Goal: Book appointment/travel/reservation

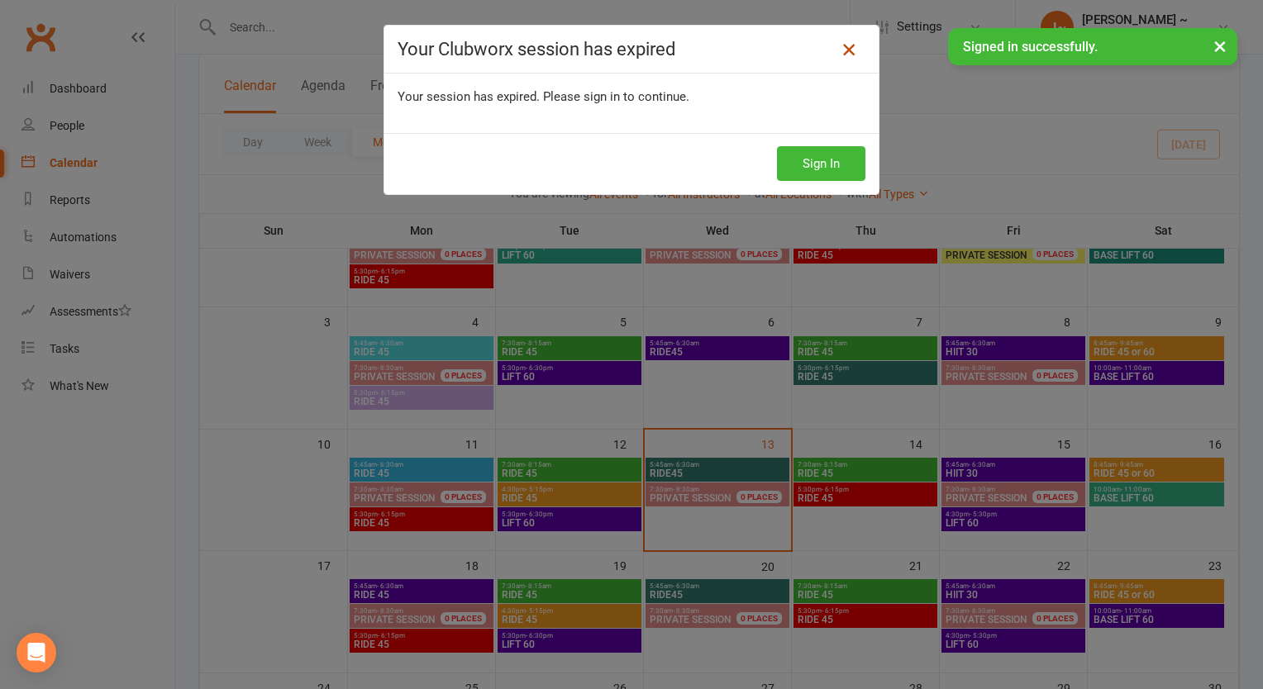
click at [842, 44] on icon at bounding box center [849, 50] width 20 height 20
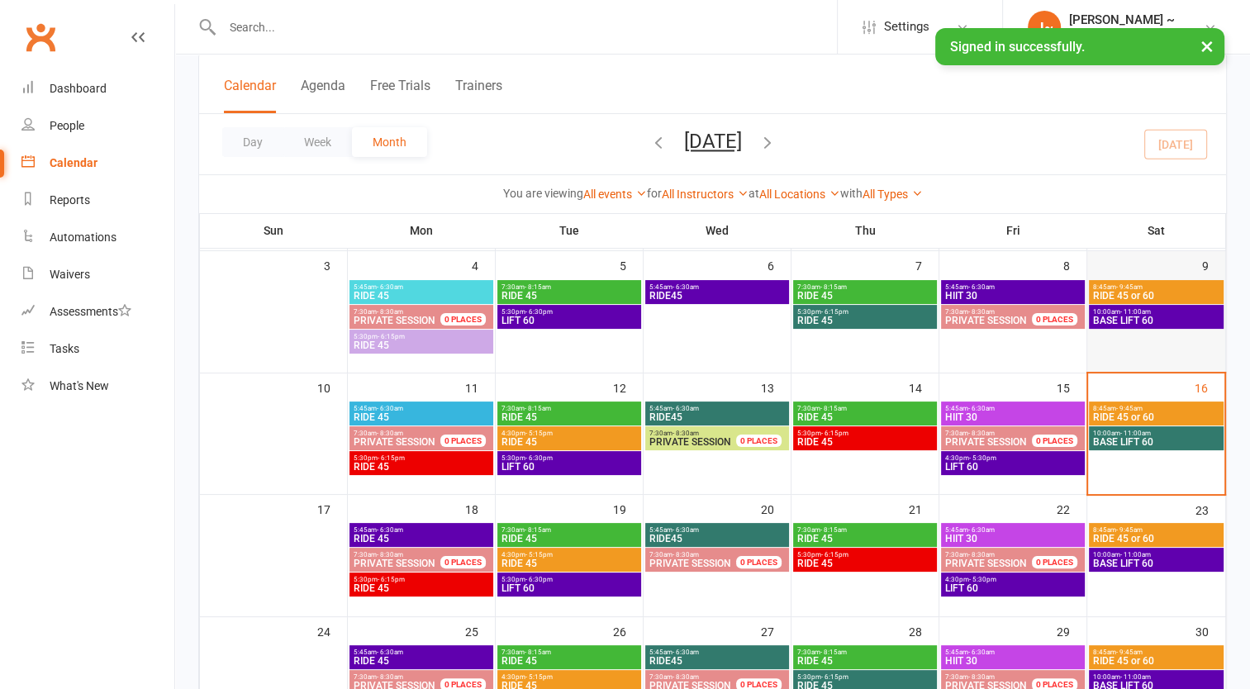
scroll to position [248, 0]
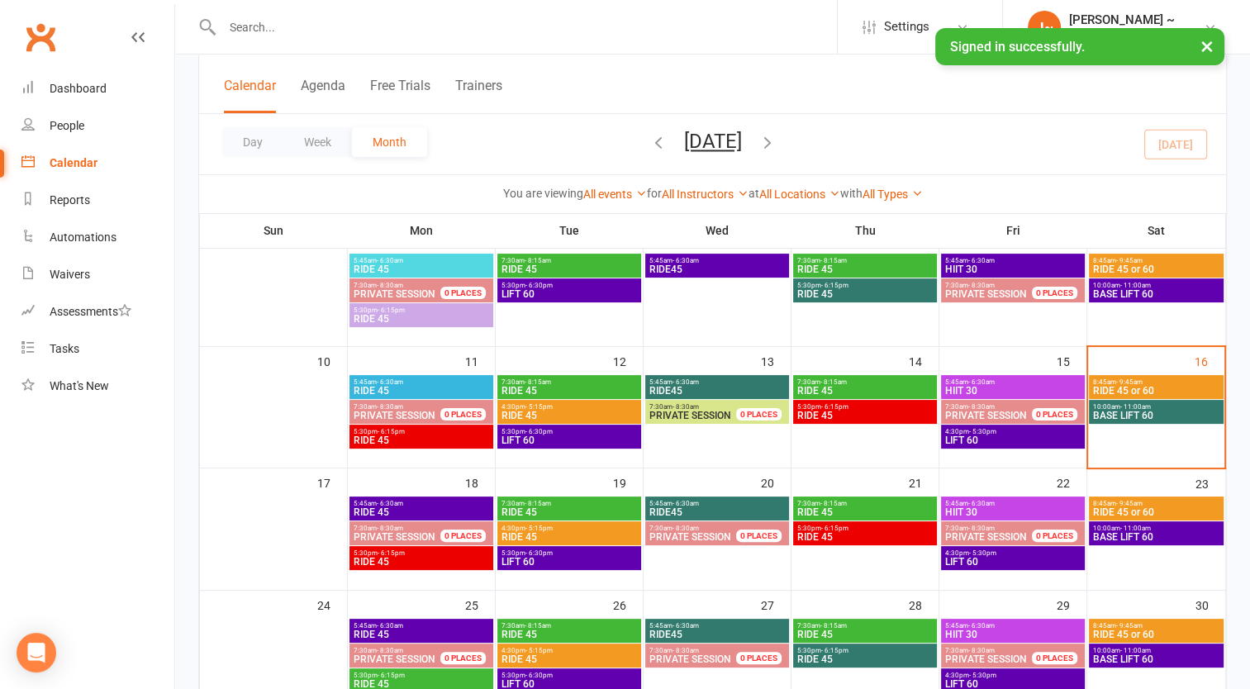
click at [1128, 381] on span "- 9:45am" at bounding box center [1129, 381] width 26 height 7
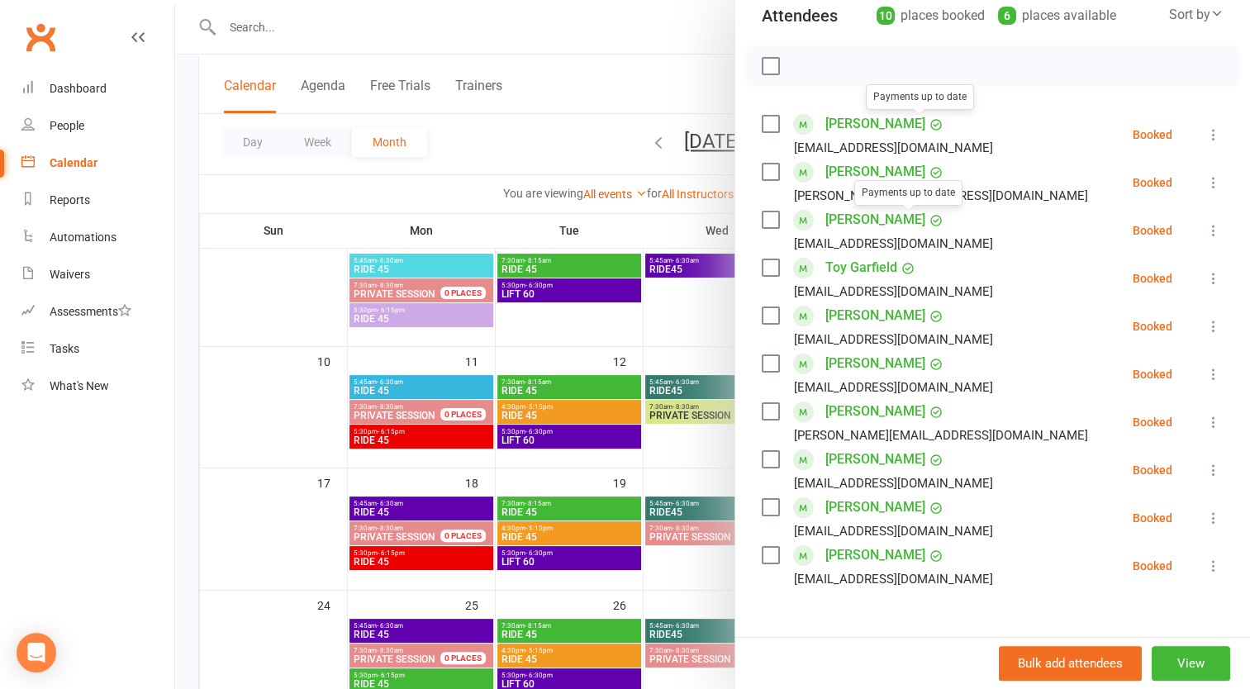
scroll to position [0, 0]
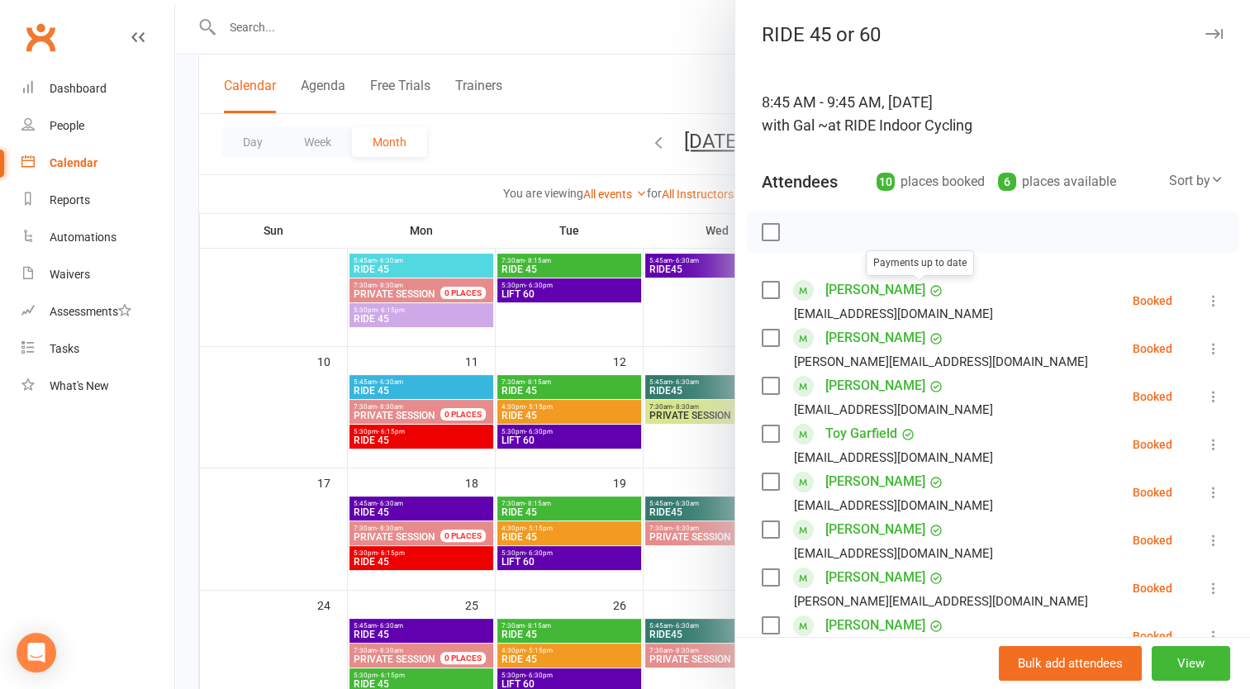
click at [446, 17] on div at bounding box center [712, 344] width 1075 height 689
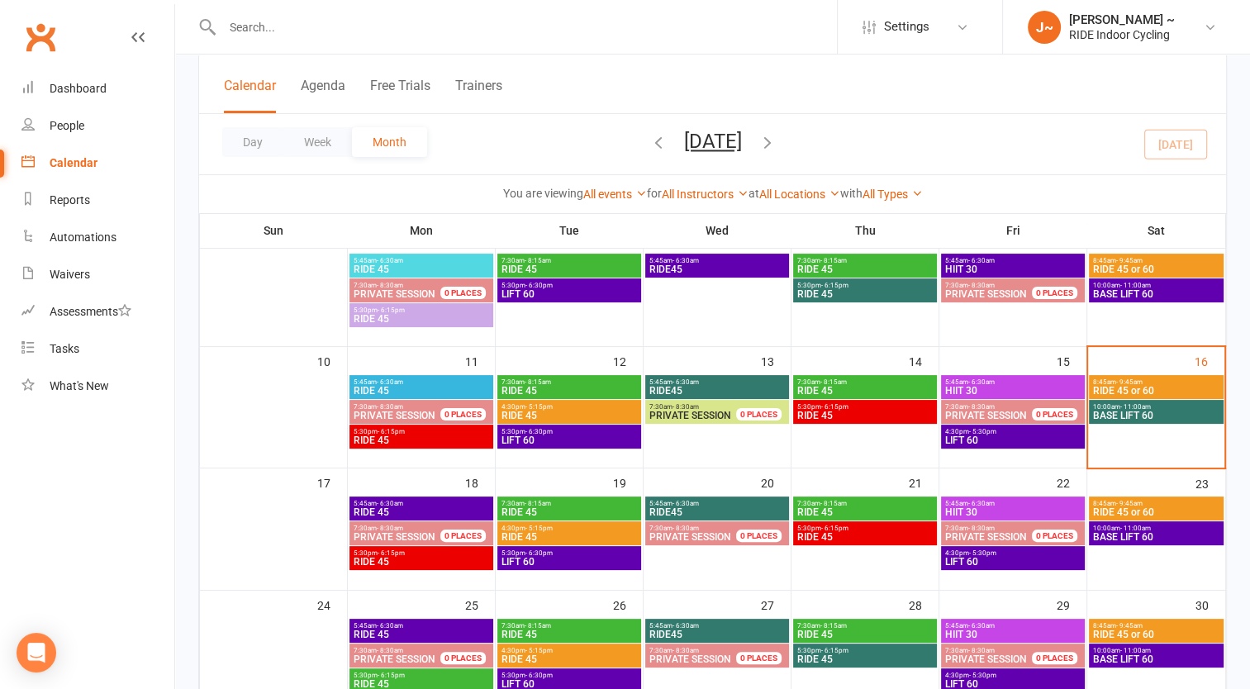
click at [1116, 411] on span "BASE LIFT 60" at bounding box center [1156, 416] width 128 height 10
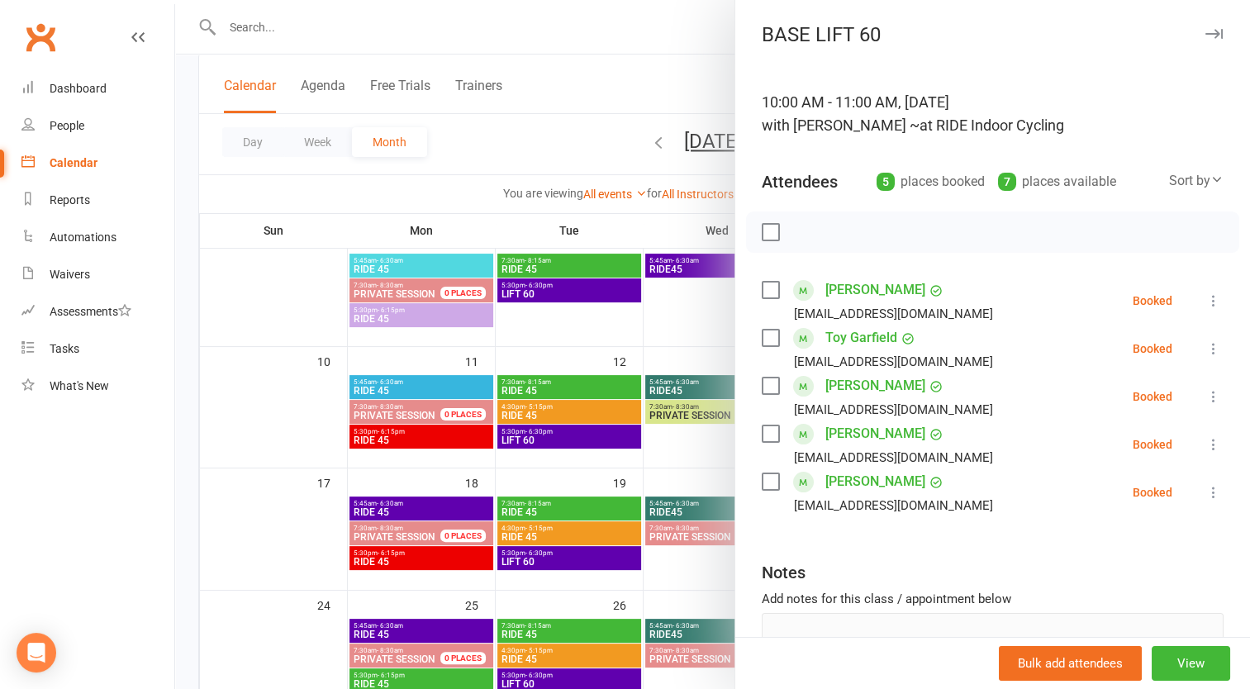
click at [496, 17] on div at bounding box center [712, 344] width 1075 height 689
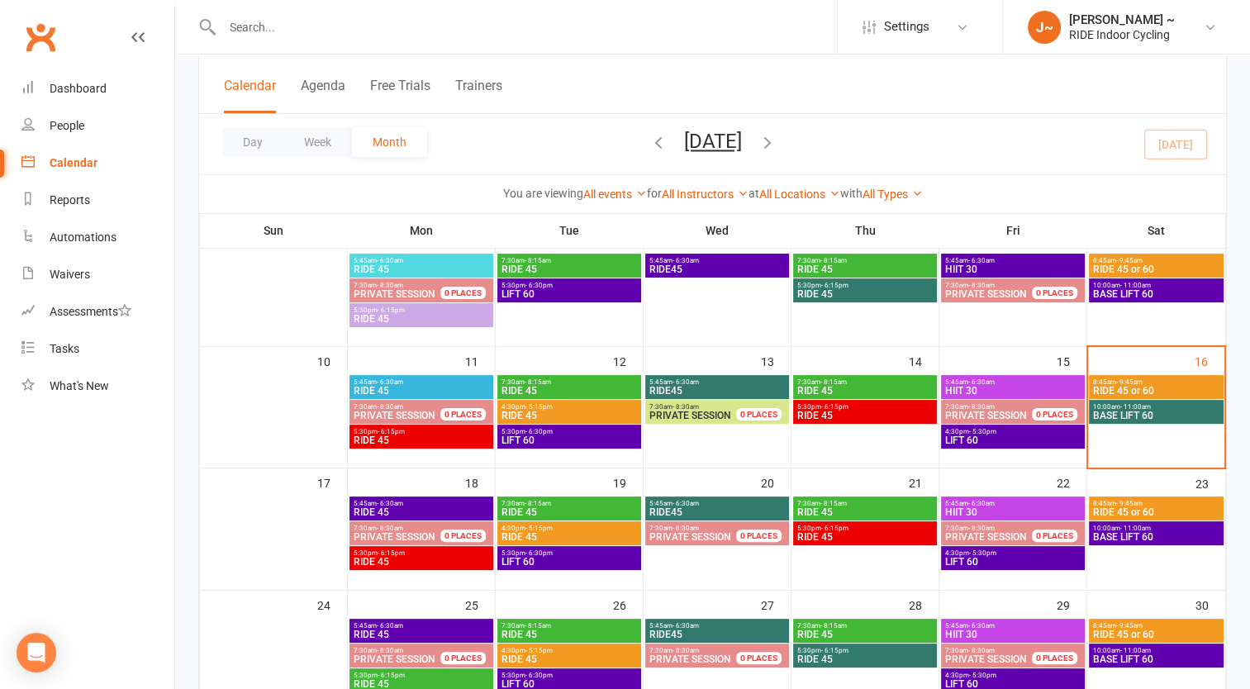
click at [502, 505] on span "7:30am - 8:15am" at bounding box center [569, 503] width 137 height 7
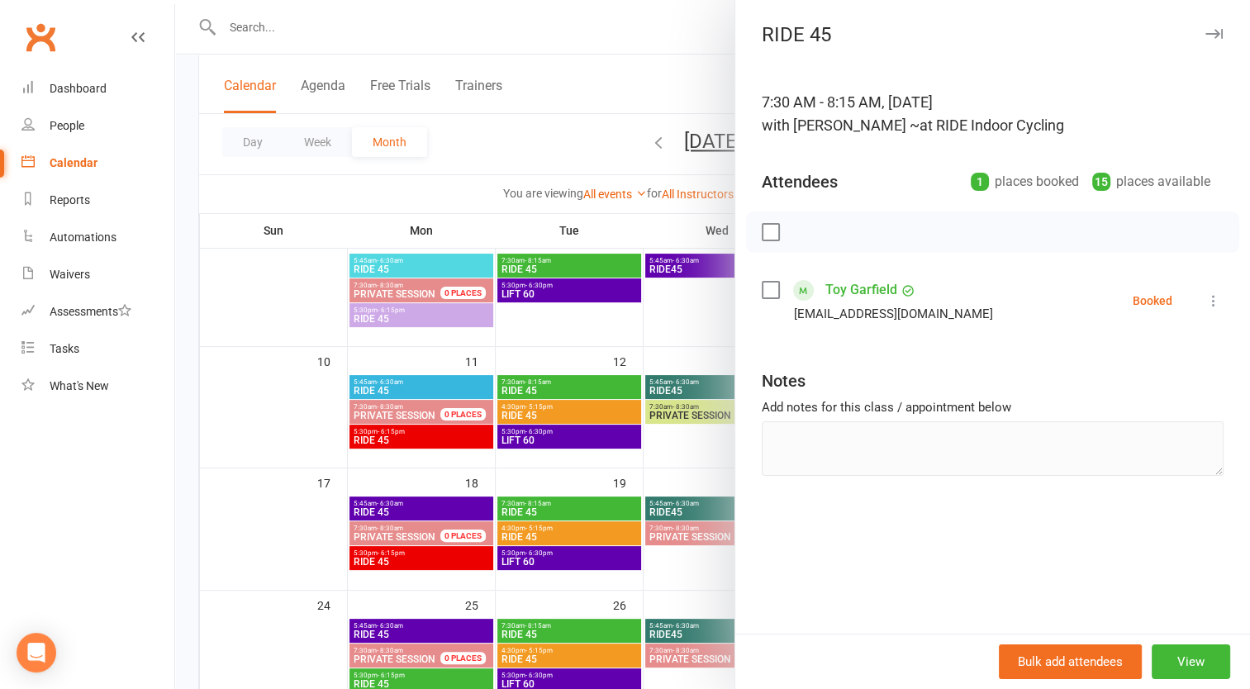
click at [502, 505] on div at bounding box center [712, 344] width 1075 height 689
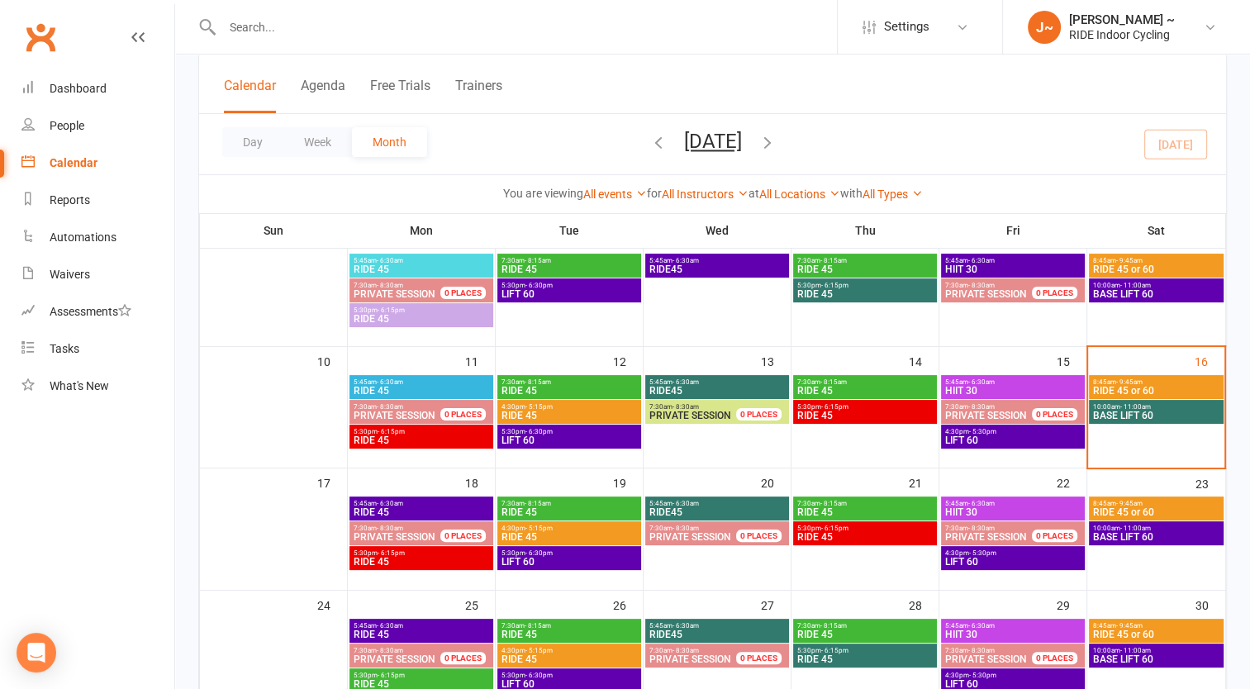
click at [886, 500] on span "7:30am - 8:15am" at bounding box center [865, 503] width 137 height 7
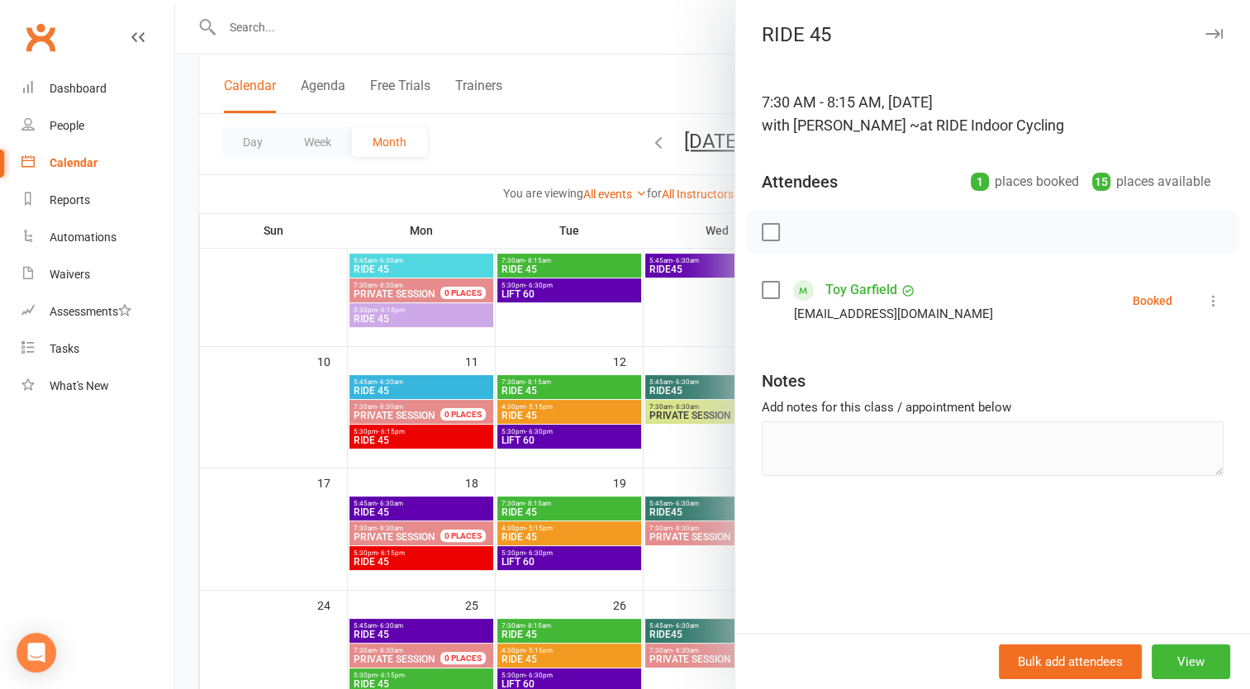
click at [535, 40] on div at bounding box center [712, 344] width 1075 height 689
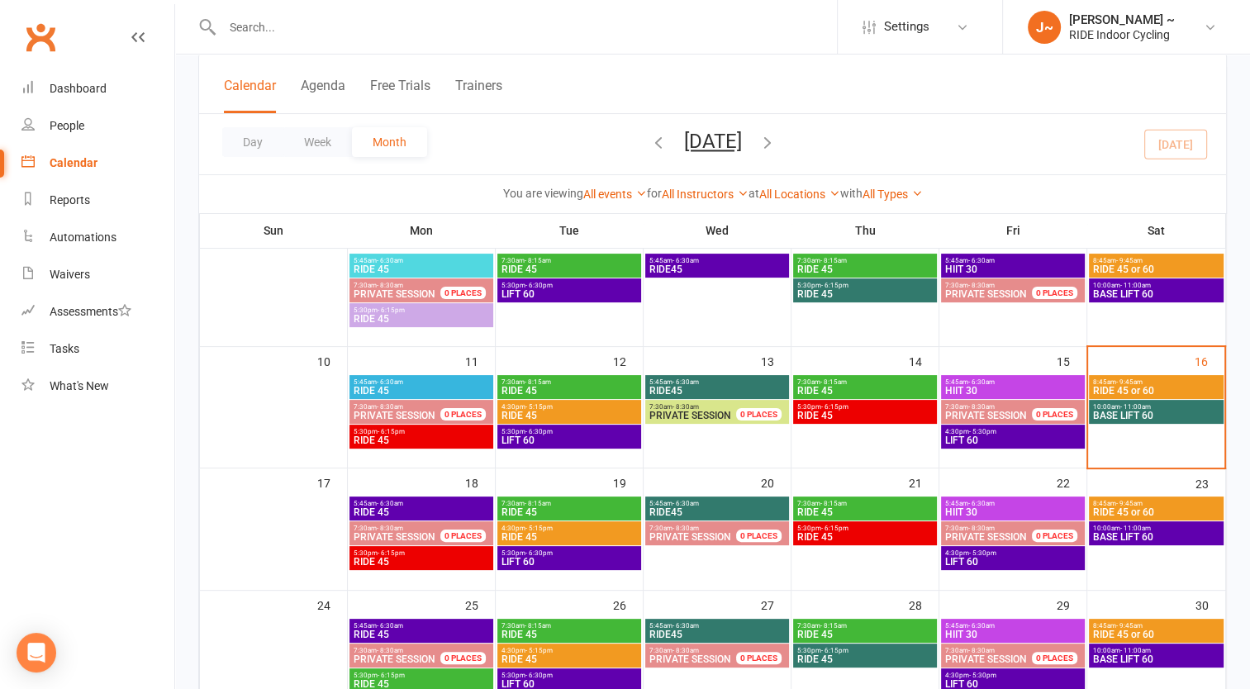
click at [992, 514] on span "HIIT 30" at bounding box center [1012, 512] width 137 height 10
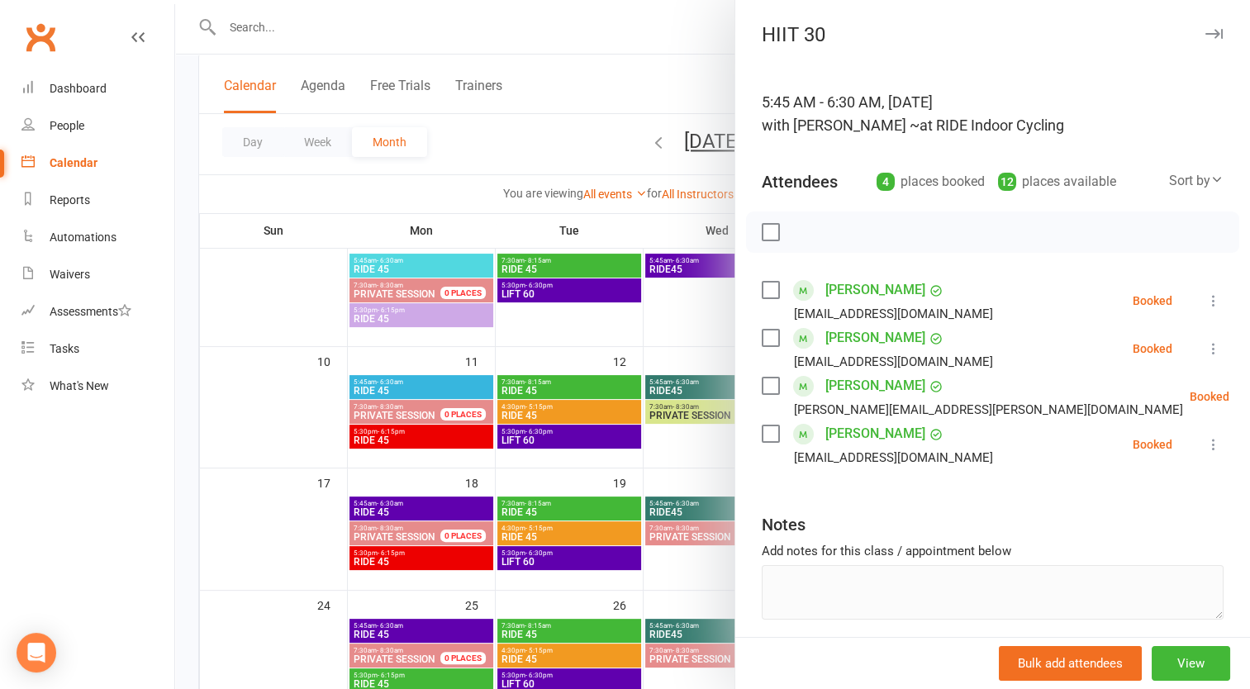
click at [597, 89] on div at bounding box center [712, 344] width 1075 height 689
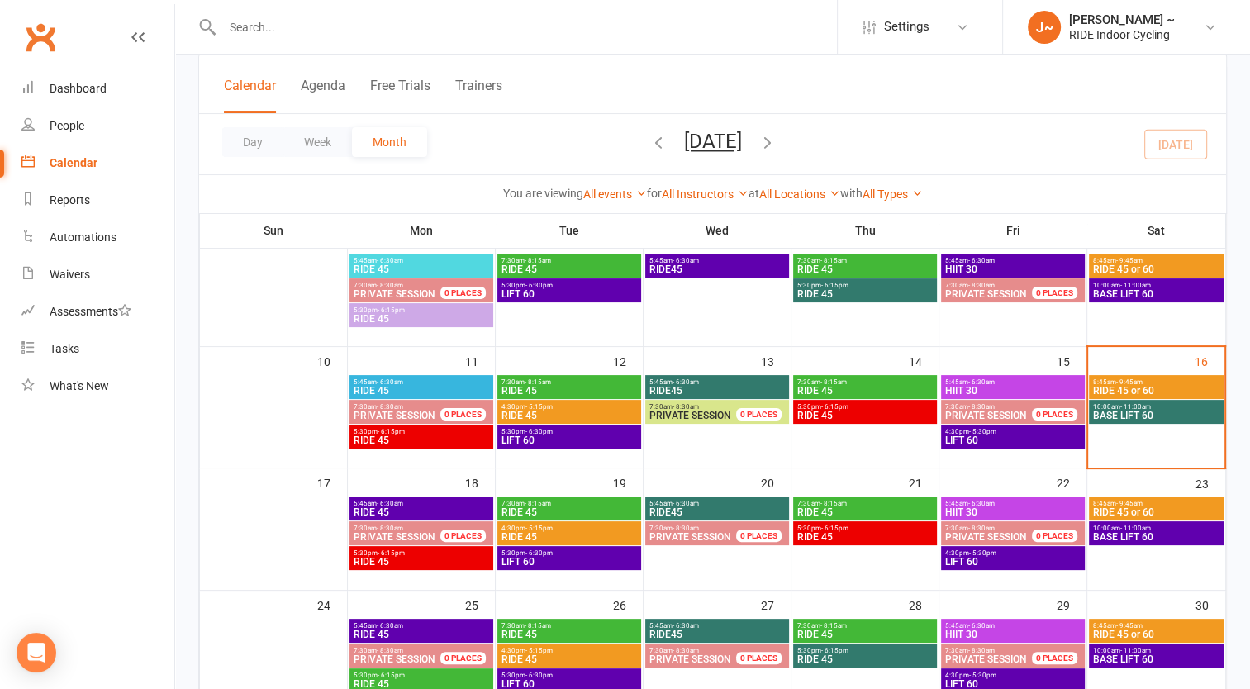
click at [542, 533] on span "RIDE 45" at bounding box center [569, 537] width 137 height 10
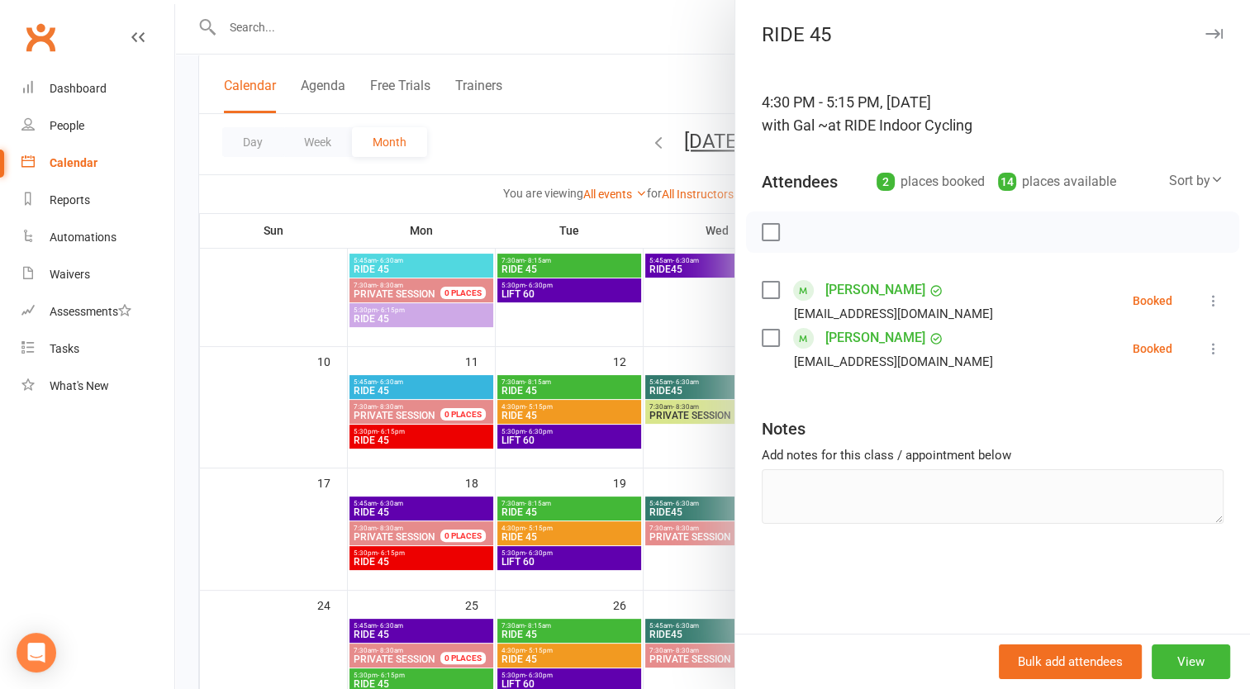
click at [542, 533] on div at bounding box center [712, 344] width 1075 height 689
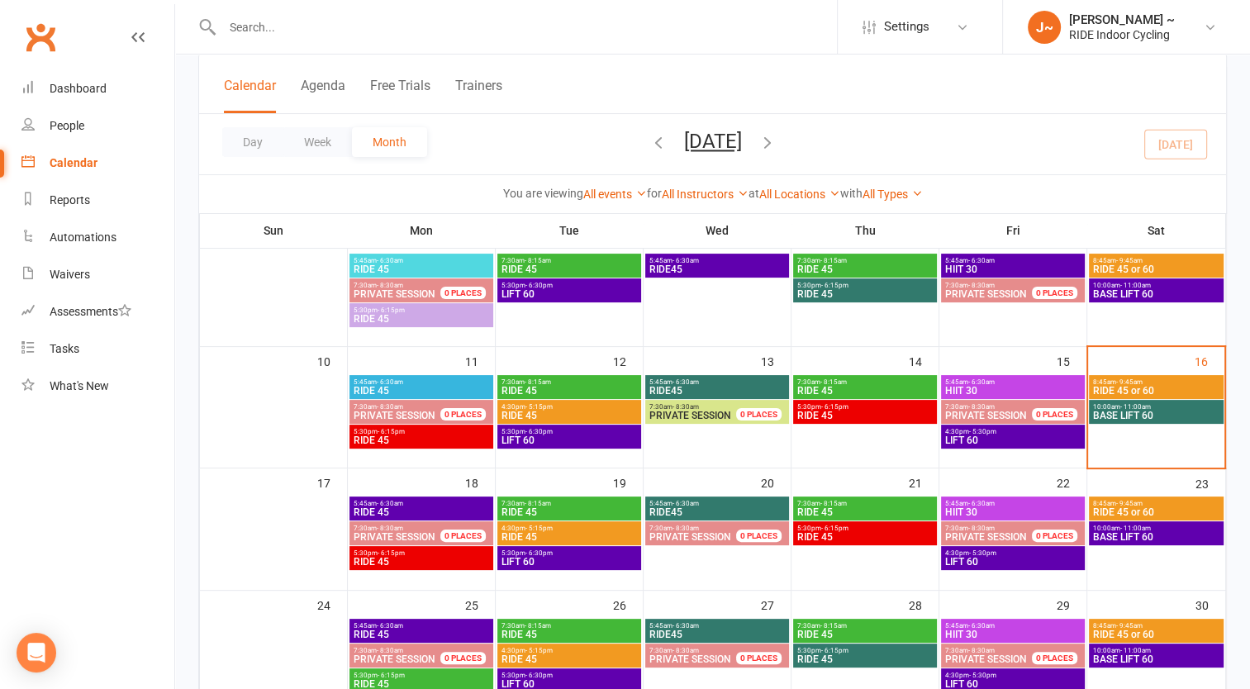
click at [539, 557] on span "LIFT 60" at bounding box center [569, 562] width 137 height 10
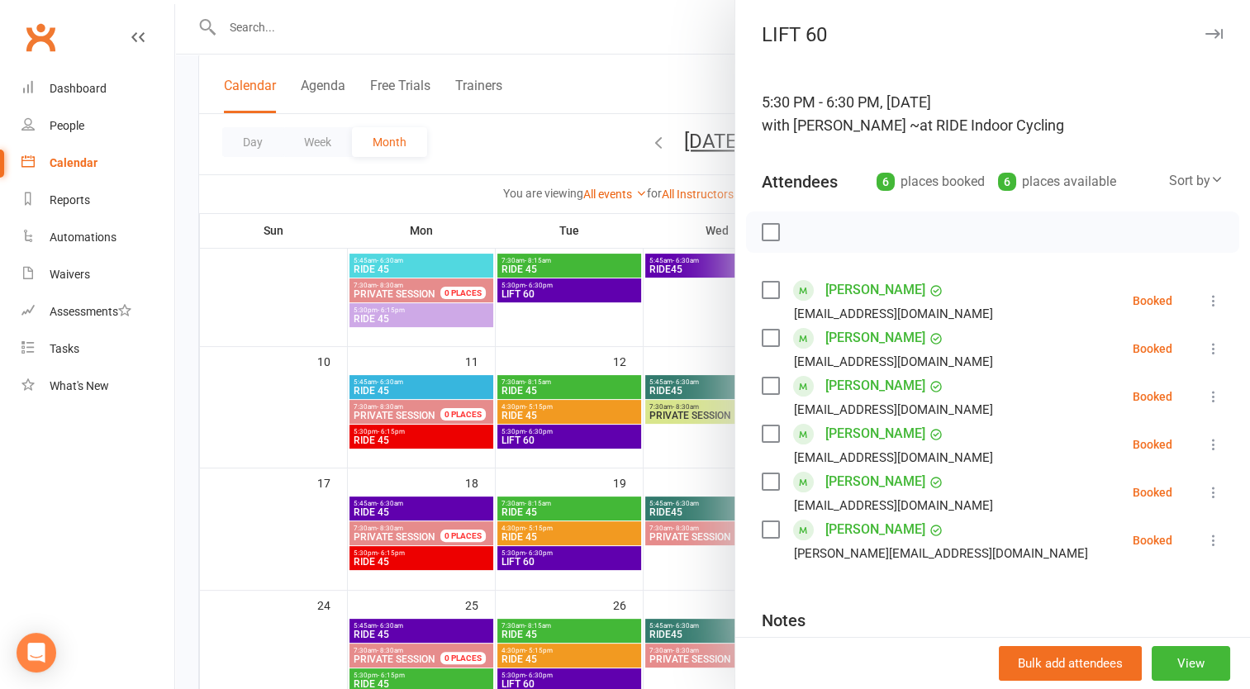
click at [539, 557] on div at bounding box center [712, 344] width 1075 height 689
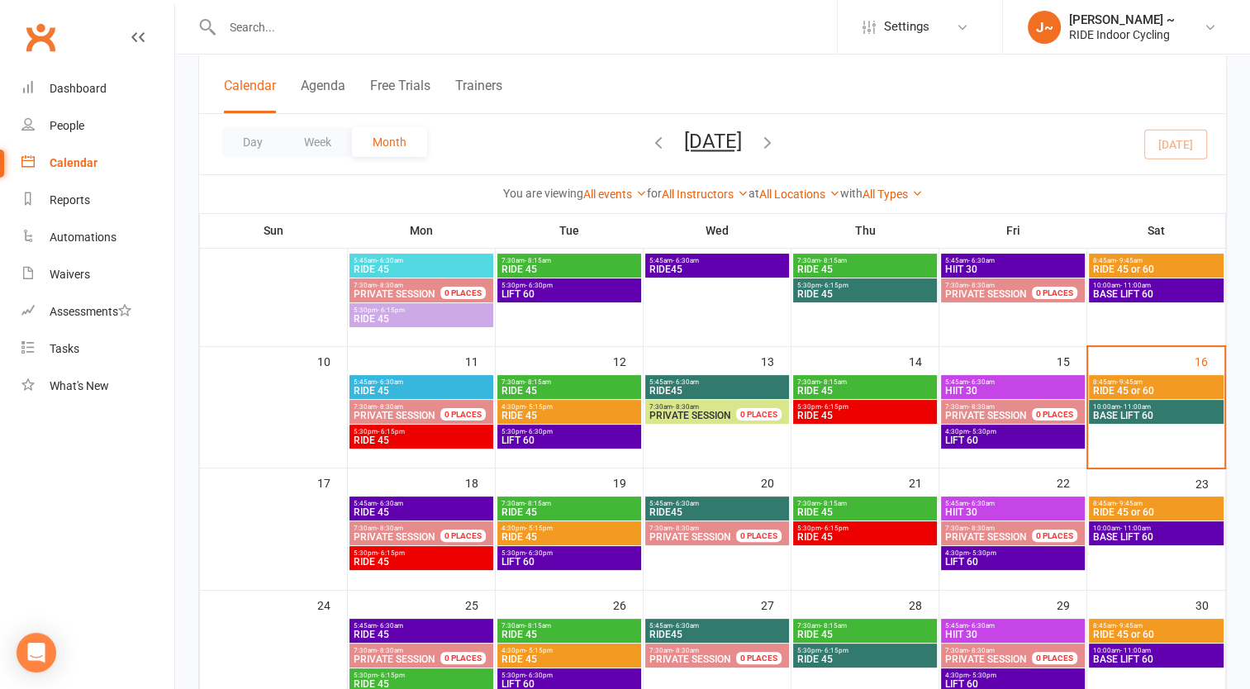
click at [394, 554] on span "- 6:15pm" at bounding box center [391, 552] width 27 height 7
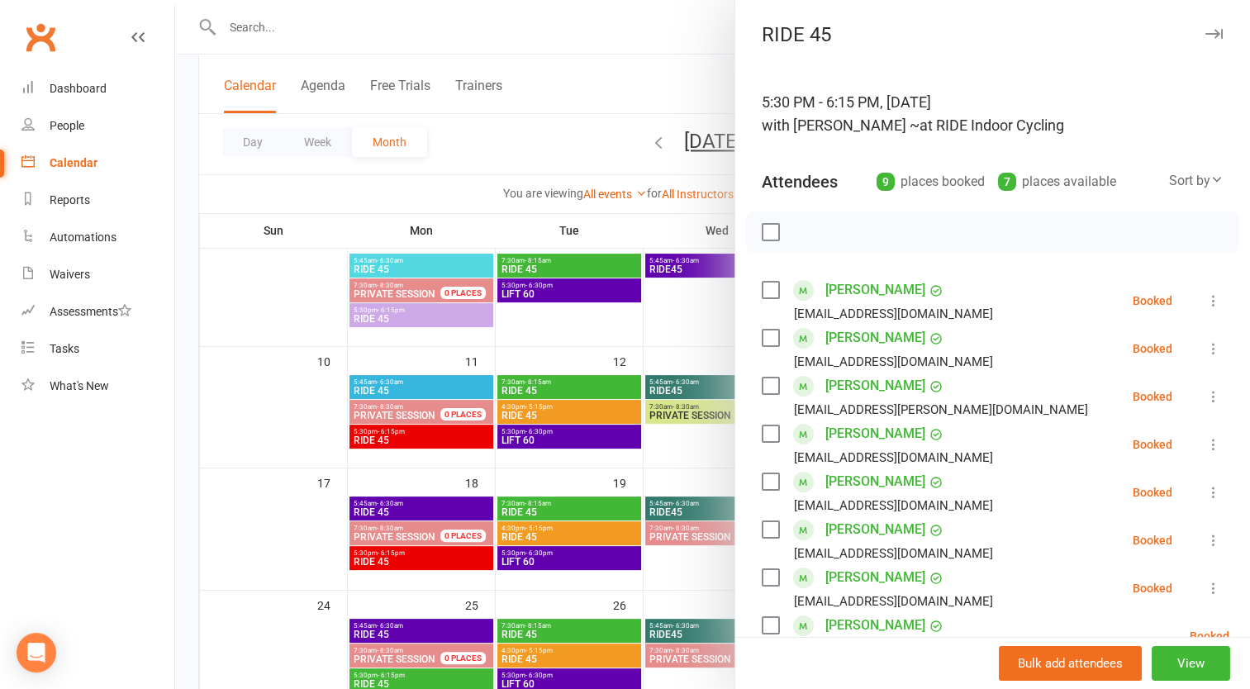
click at [394, 554] on div at bounding box center [712, 344] width 1075 height 689
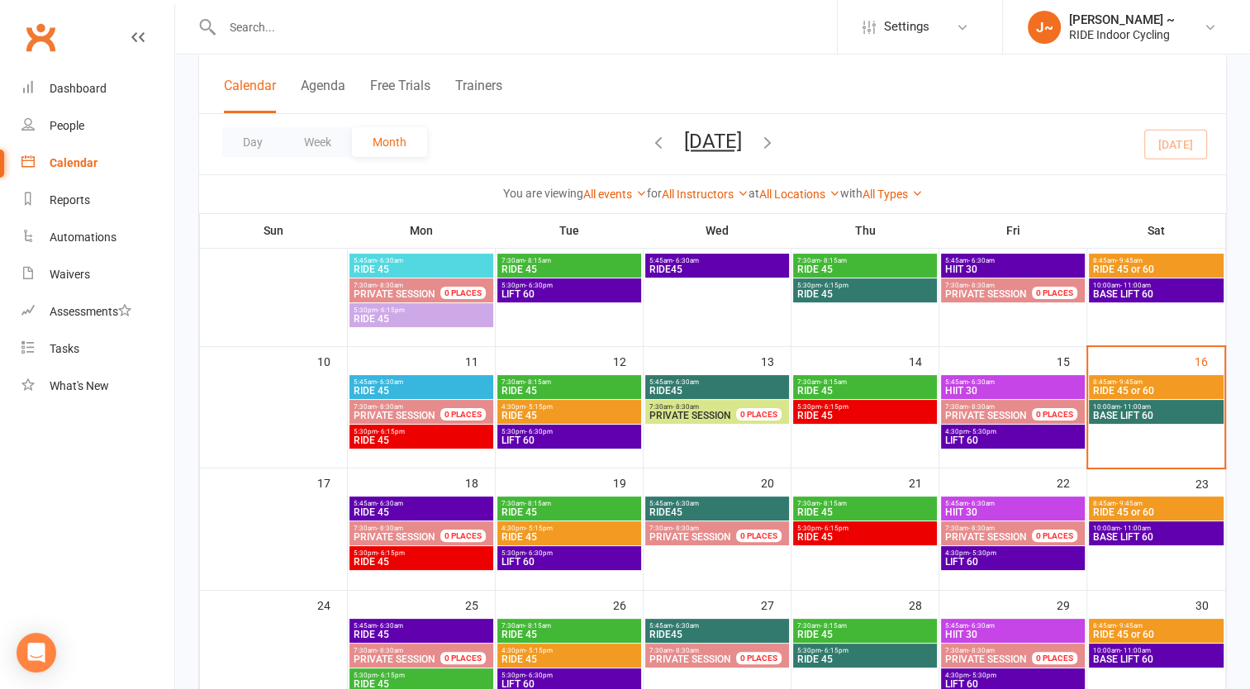
click at [400, 509] on span "RIDE 45" at bounding box center [421, 512] width 137 height 10
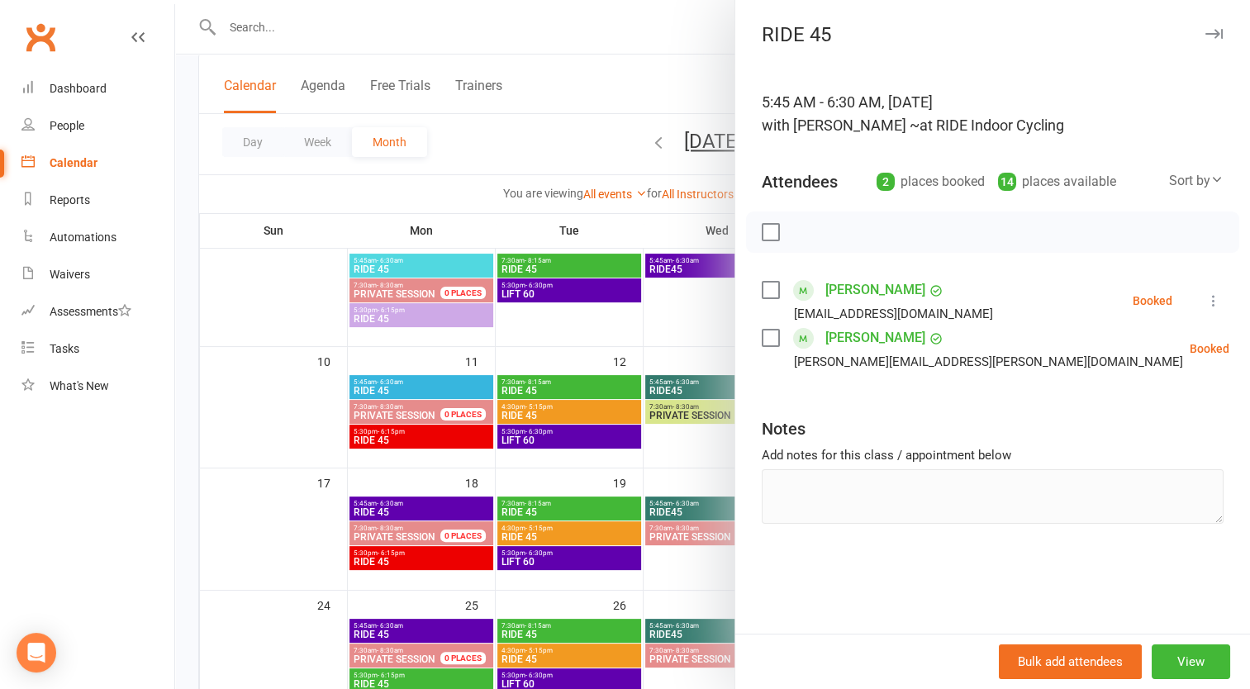
click at [400, 509] on div at bounding box center [712, 344] width 1075 height 689
